Goal: Browse casually

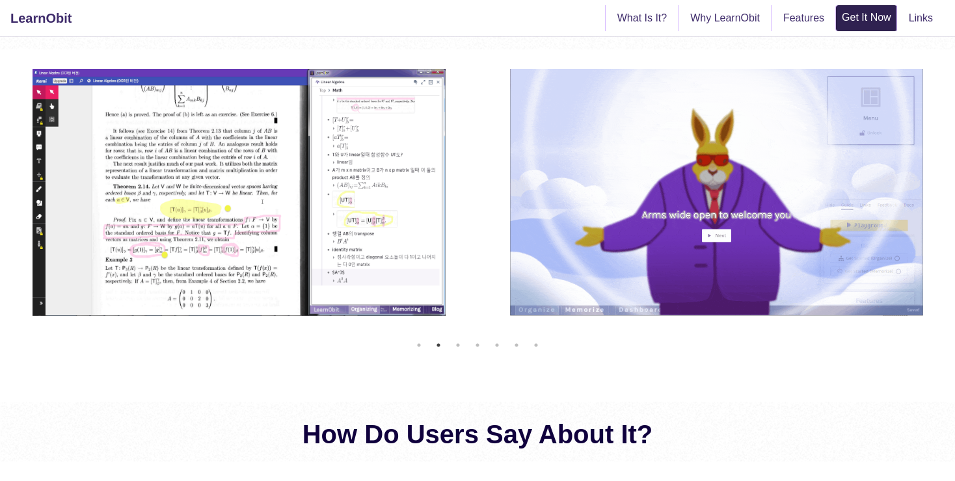
scroll to position [549, 0]
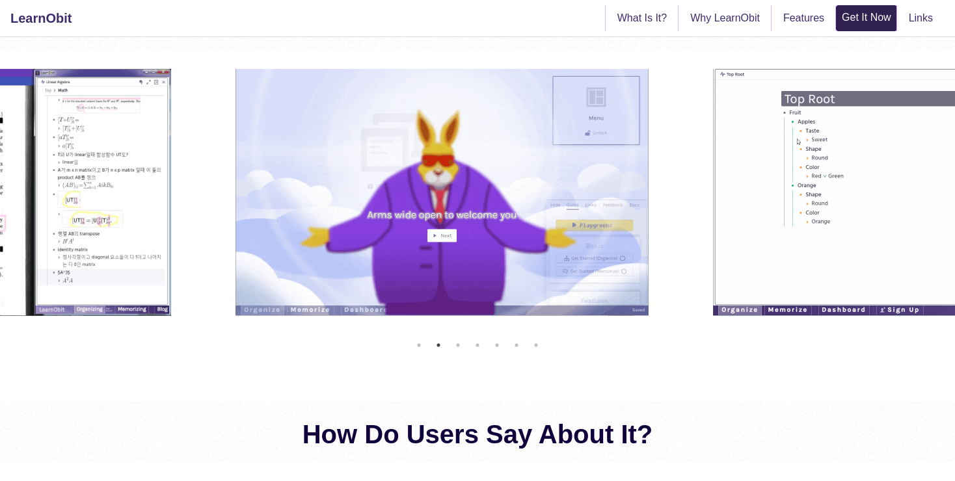
drag, startPoint x: 706, startPoint y: 215, endPoint x: 55, endPoint y: 212, distance: 651.7
click at [235, 213] on img at bounding box center [441, 192] width 413 height 247
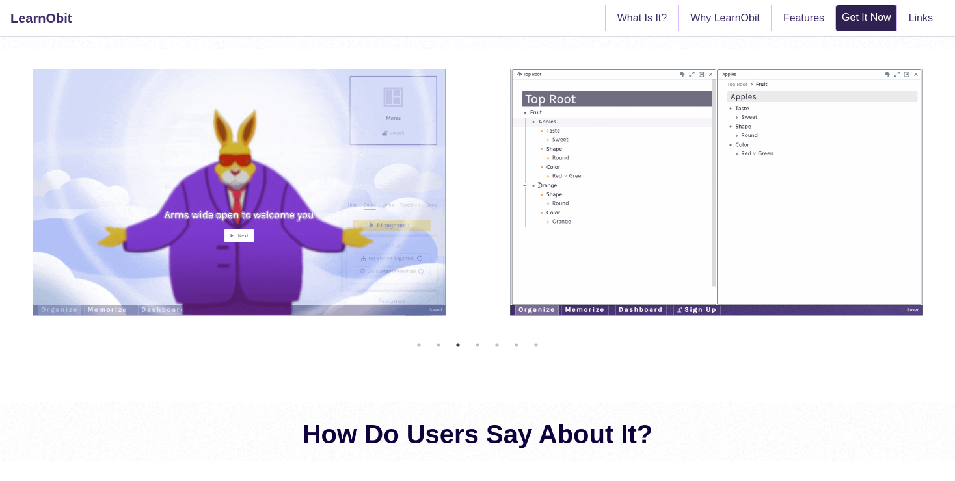
drag, startPoint x: 874, startPoint y: 144, endPoint x: 548, endPoint y: 175, distance: 328.0
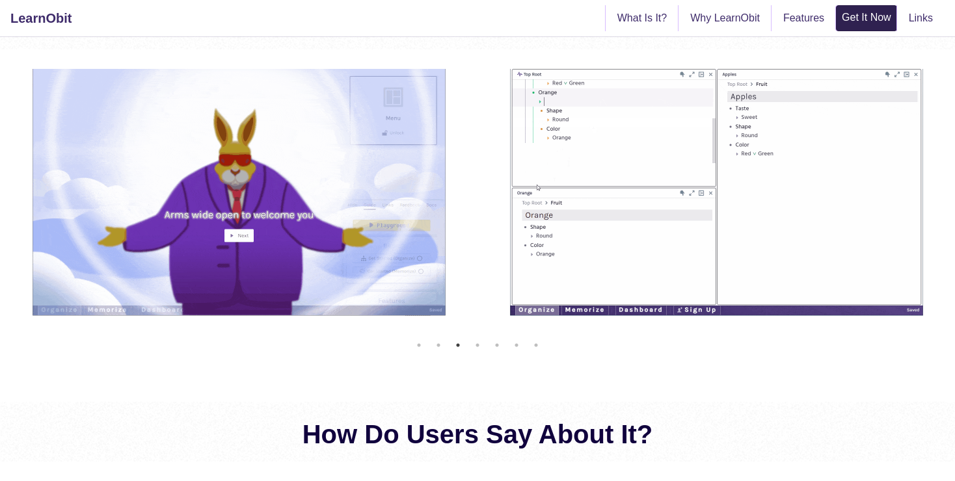
click at [609, 167] on img at bounding box center [716, 192] width 413 height 247
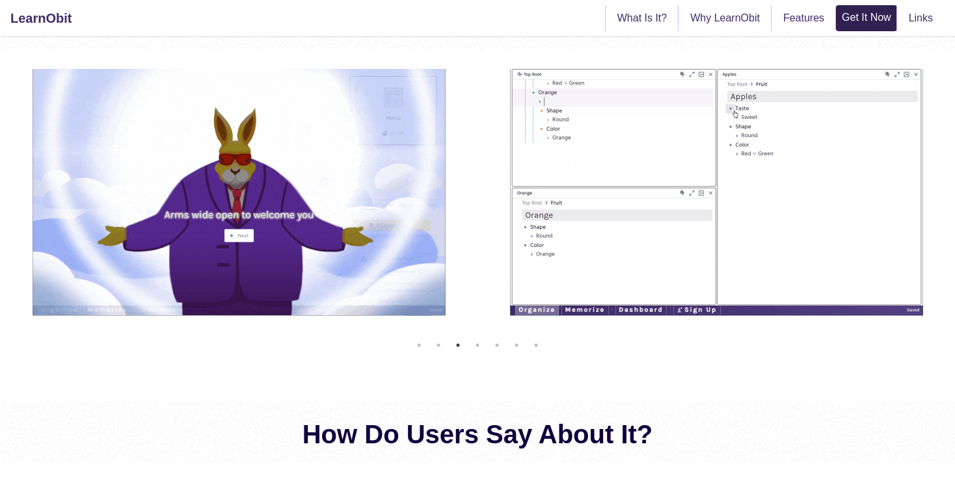
drag, startPoint x: 746, startPoint y: 163, endPoint x: 259, endPoint y: 168, distance: 487.2
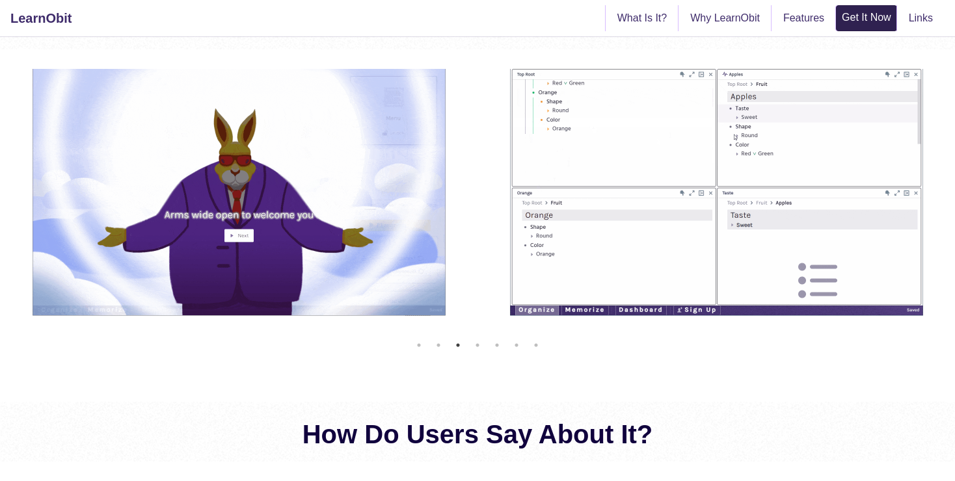
click at [510, 168] on img at bounding box center [716, 192] width 413 height 247
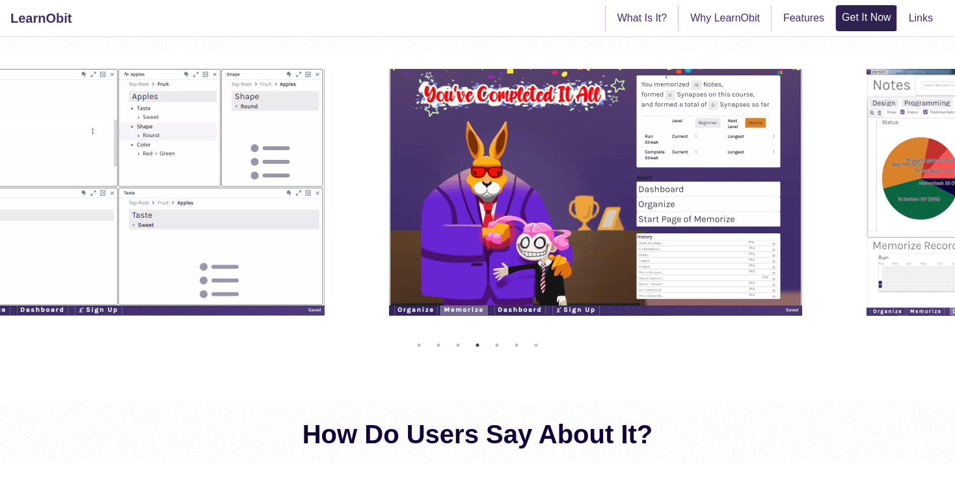
drag, startPoint x: 606, startPoint y: 202, endPoint x: 222, endPoint y: 232, distance: 384.2
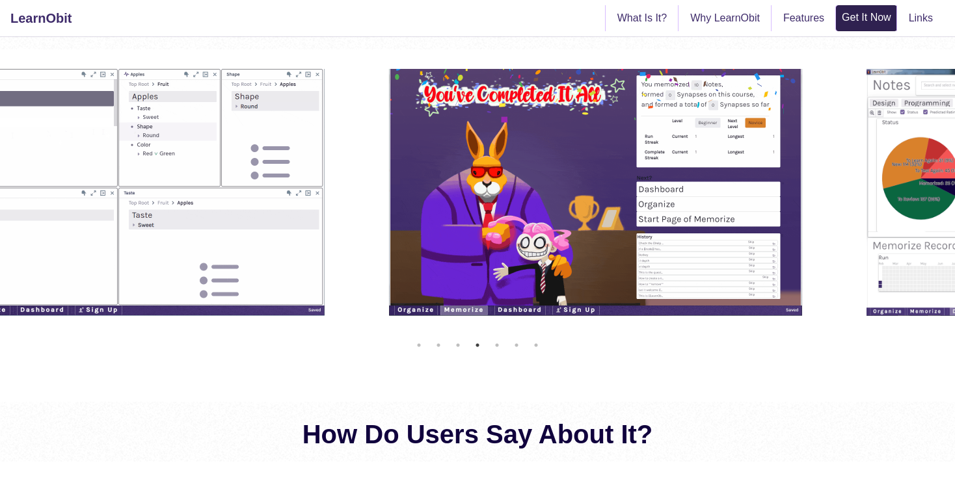
click at [389, 226] on img at bounding box center [595, 192] width 413 height 247
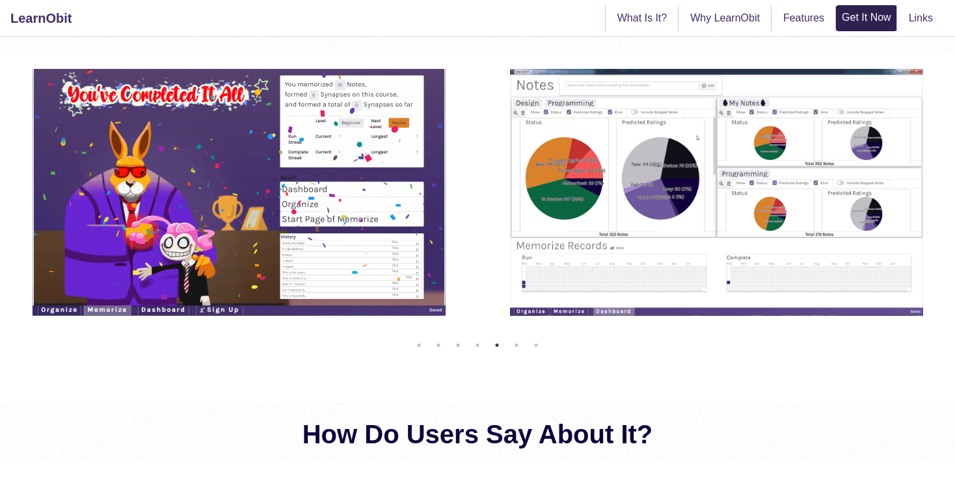
click at [610, 362] on div "What Does It Look Like? Previous Next 1 2 3 4 5 6 7" at bounding box center [477, 188] width 955 height 397
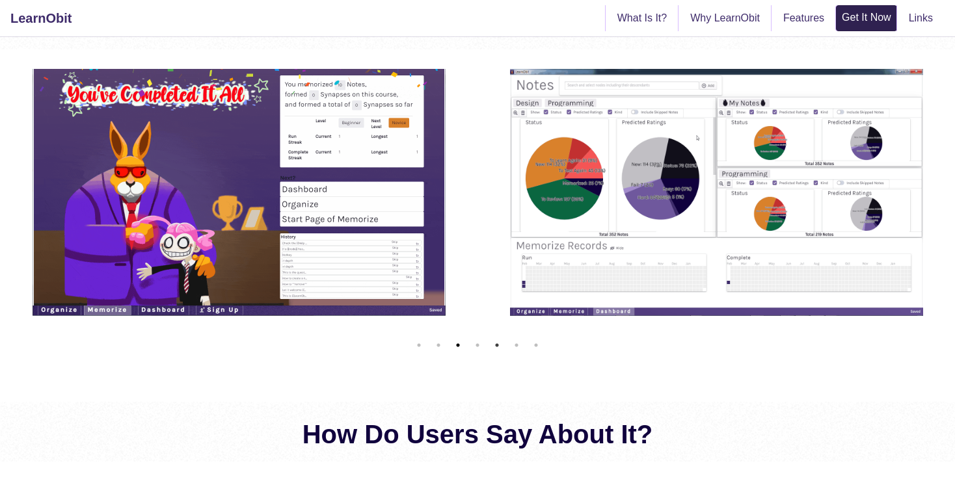
click at [462, 345] on button "3" at bounding box center [457, 345] width 13 height 13
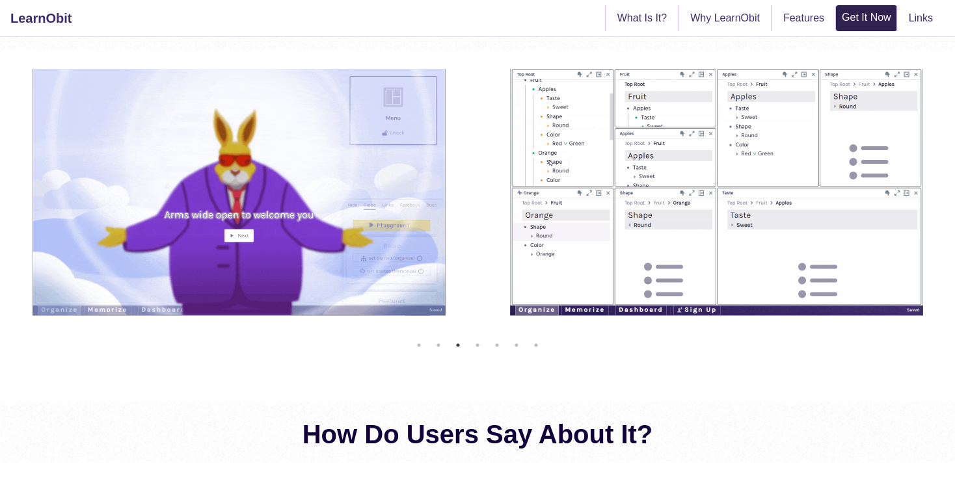
drag, startPoint x: 462, startPoint y: 286, endPoint x: 310, endPoint y: 310, distance: 153.4
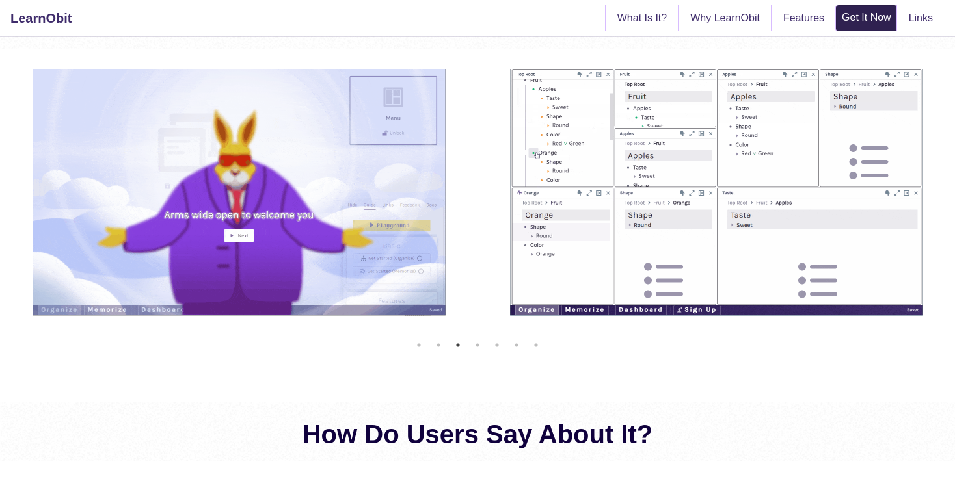
click at [510, 286] on img at bounding box center [716, 192] width 413 height 247
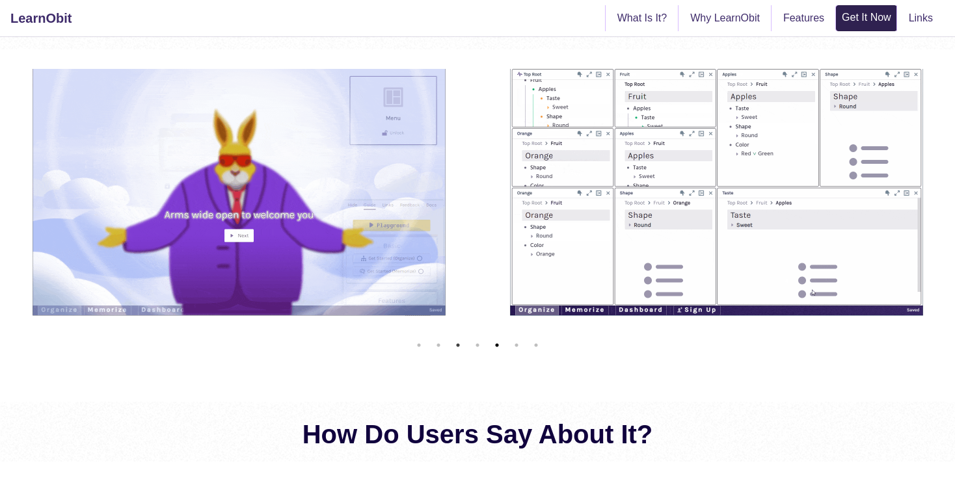
click at [501, 343] on button "5" at bounding box center [496, 345] width 13 height 13
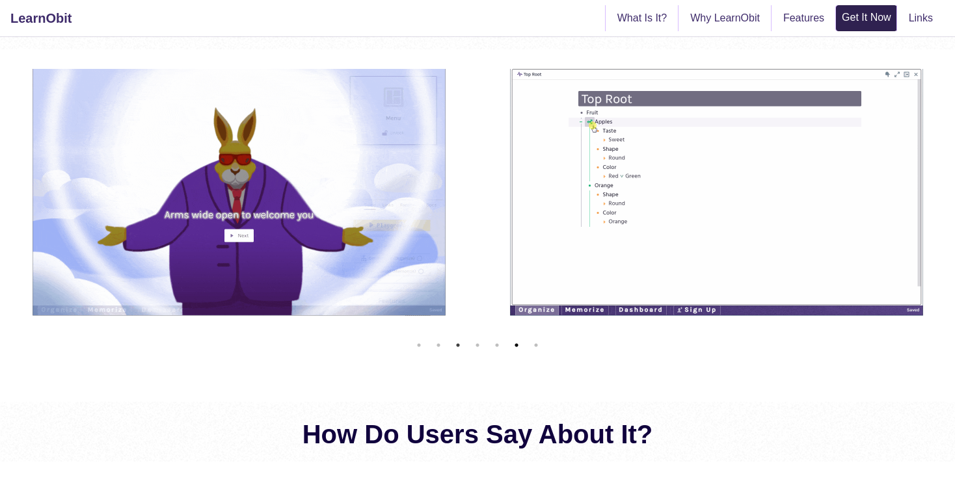
click at [513, 343] on button "6" at bounding box center [516, 345] width 13 height 13
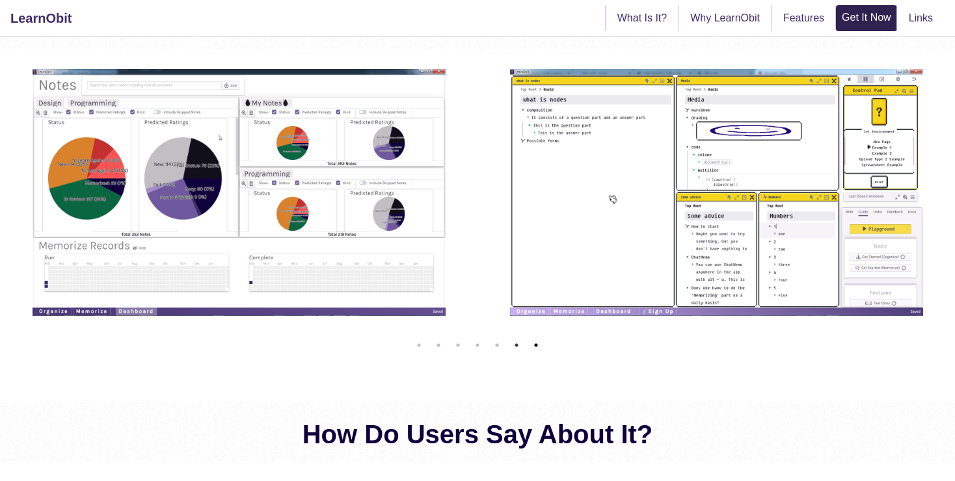
click at [539, 342] on button "7" at bounding box center [535, 345] width 13 height 13
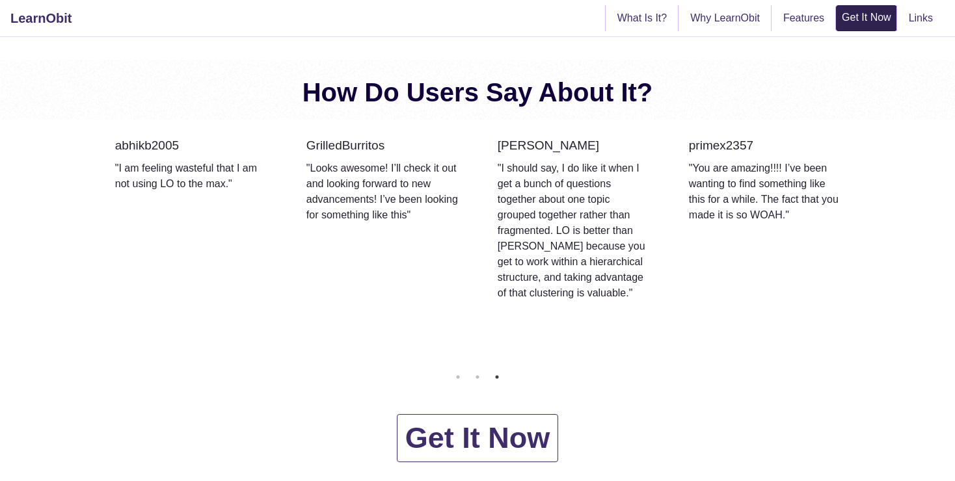
scroll to position [892, 0]
